Goal: Information Seeking & Learning: Learn about a topic

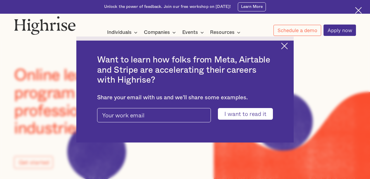
click at [288, 46] on img at bounding box center [284, 46] width 7 height 7
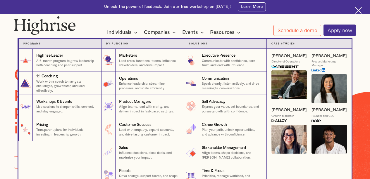
click at [174, 34] on nav "Programs 1 Highrise Leader A 6-month program to grow leadership with coaching a…" at bounding box center [184, 108] width 351 height 157
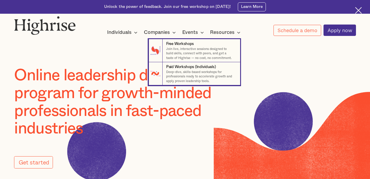
click at [240, 33] on nav "7 Free Workshops Join live, interactive sessions designed to build skills, conn…" at bounding box center [184, 57] width 351 height 55
click at [116, 40] on nav "7 Free Workshops Join live, interactive sessions designed to build skills, conn…" at bounding box center [184, 57] width 351 height 55
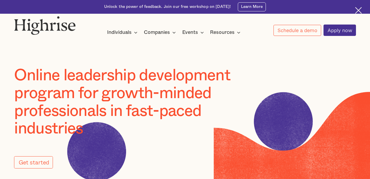
click at [361, 8] on img at bounding box center [358, 10] width 7 height 7
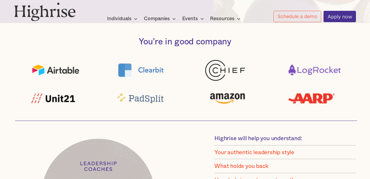
scroll to position [279, 0]
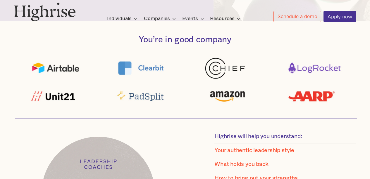
click at [49, 11] on img at bounding box center [45, 11] width 62 height 19
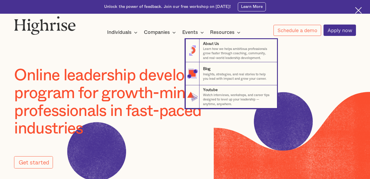
click at [169, 34] on nav "8 About Us Learn how we helps ambitious professionals grow faster through coach…" at bounding box center [184, 69] width 351 height 78
click at [131, 32] on nav "8 About Us Learn how we helps ambitious professionals grow faster through coach…" at bounding box center [184, 69] width 351 height 78
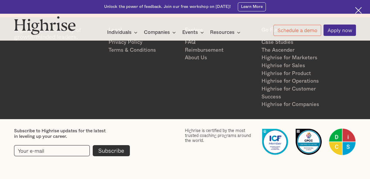
scroll to position [1110, 0]
click at [358, 11] on img at bounding box center [358, 10] width 7 height 7
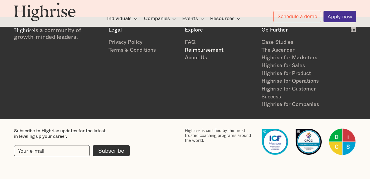
click at [203, 49] on link "Reimbursement" at bounding box center [220, 51] width 71 height 8
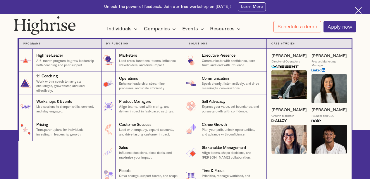
click at [124, 30] on div "Individuals" at bounding box center [119, 28] width 25 height 7
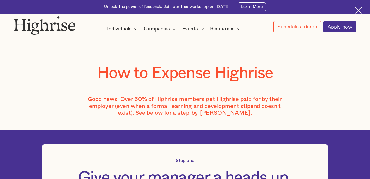
click at [125, 30] on div "Individuals" at bounding box center [119, 28] width 25 height 7
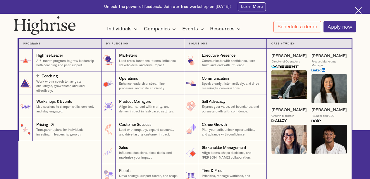
click at [64, 125] on div "Pricing" at bounding box center [66, 125] width 61 height 6
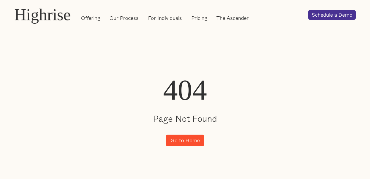
click at [189, 140] on link "Go to Home" at bounding box center [185, 141] width 39 height 12
click at [206, 18] on link "Pricing" at bounding box center [199, 18] width 16 height 7
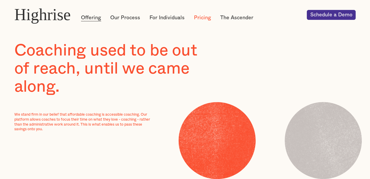
click at [90, 18] on link "Offering" at bounding box center [91, 17] width 20 height 7
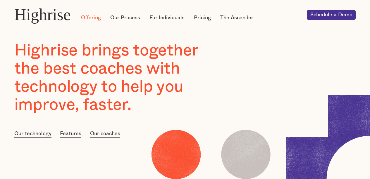
click at [239, 17] on link "The Ascender" at bounding box center [236, 17] width 33 height 7
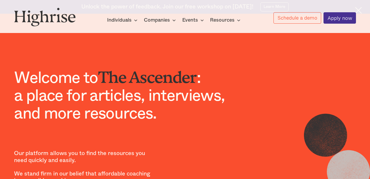
click at [360, 9] on div "How It Works Individuals Programs 1 Highrise Leader A 6-month program to grow l…" at bounding box center [185, 16] width 370 height 16
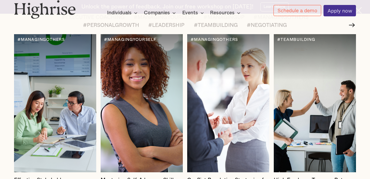
scroll to position [724, 0]
